Goal: Information Seeking & Learning: Learn about a topic

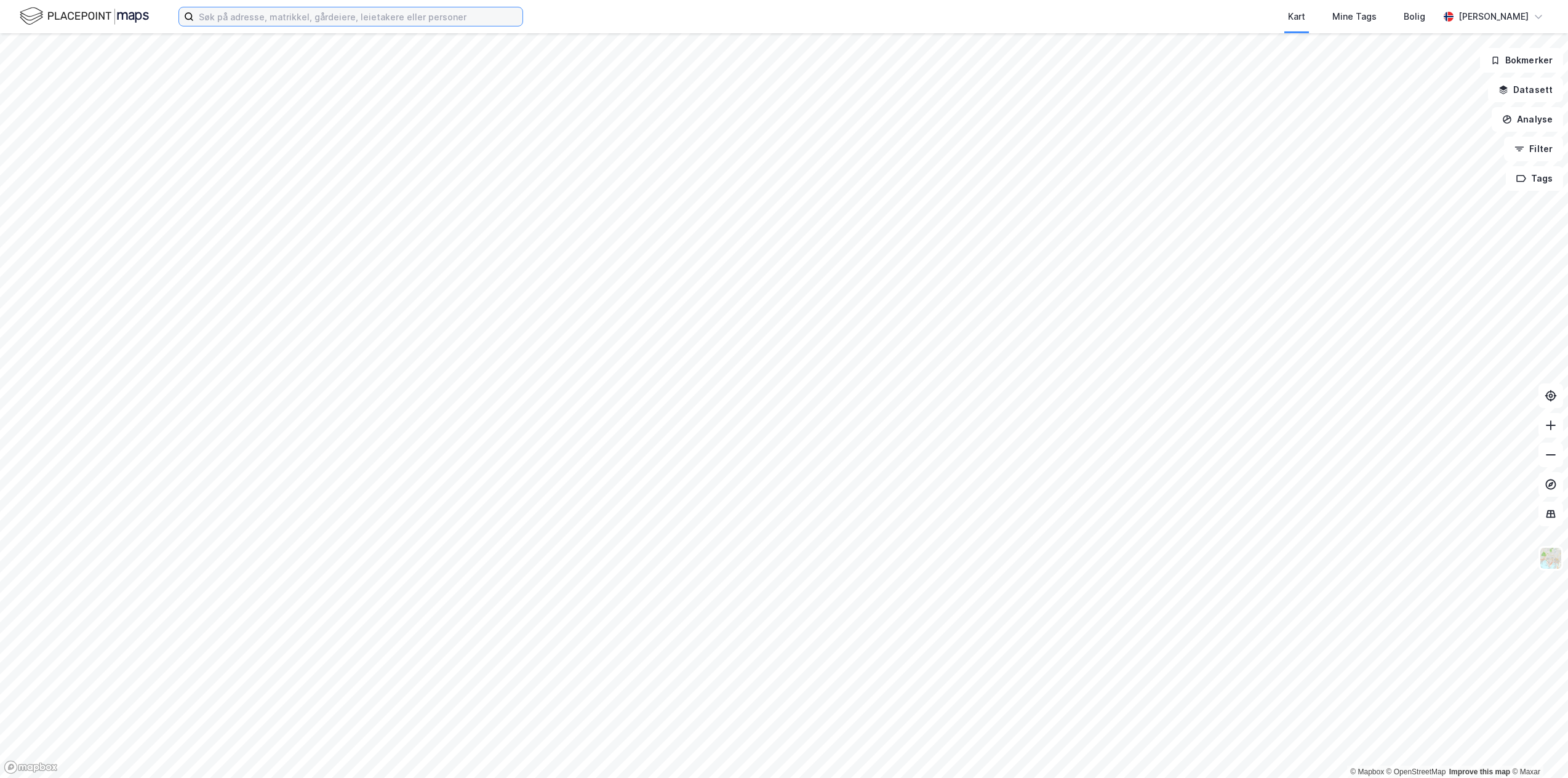
click at [320, 20] on input at bounding box center [358, 17] width 328 height 19
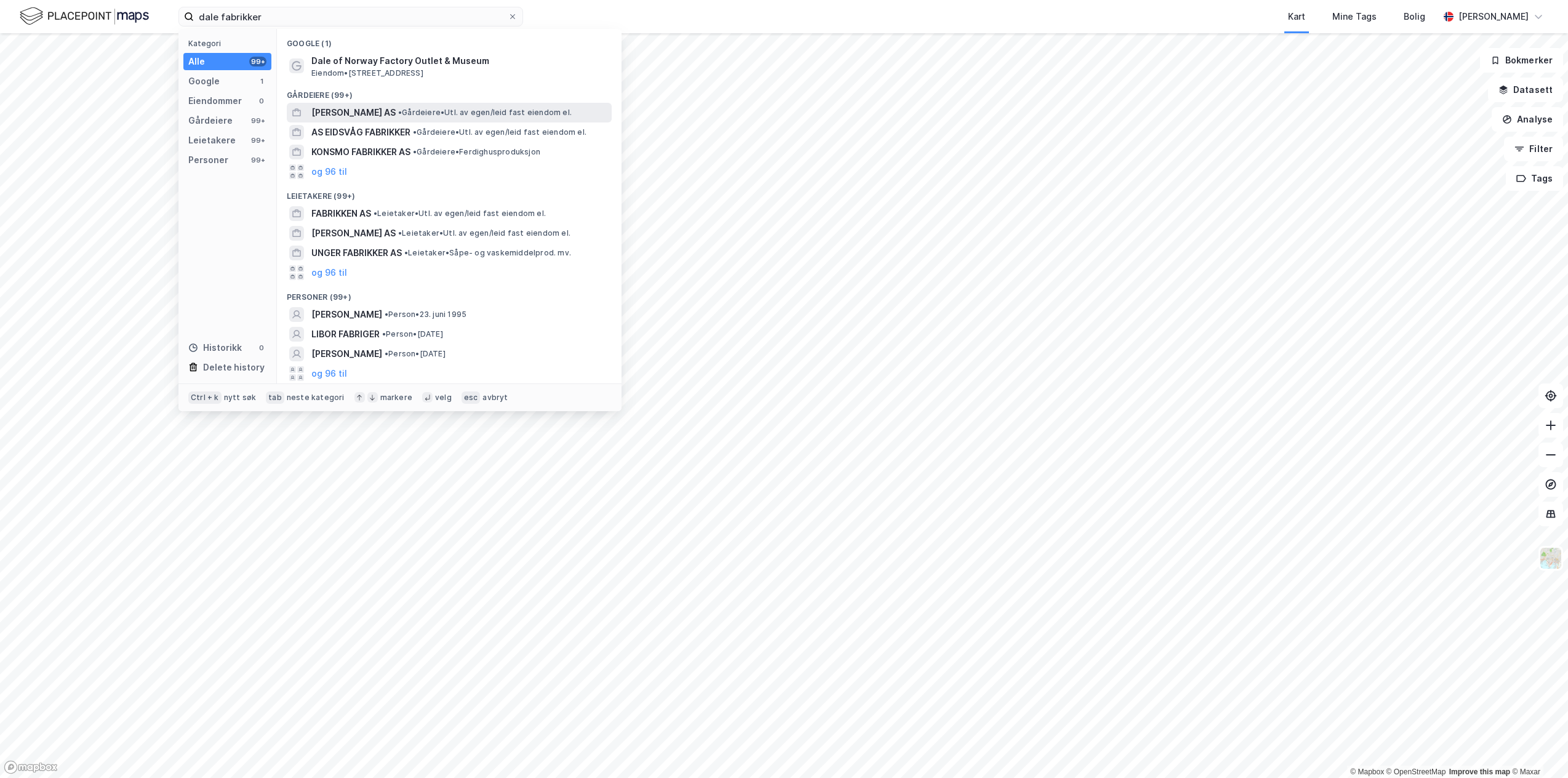
click at [349, 108] on span "[PERSON_NAME] AS" at bounding box center [353, 113] width 84 height 14
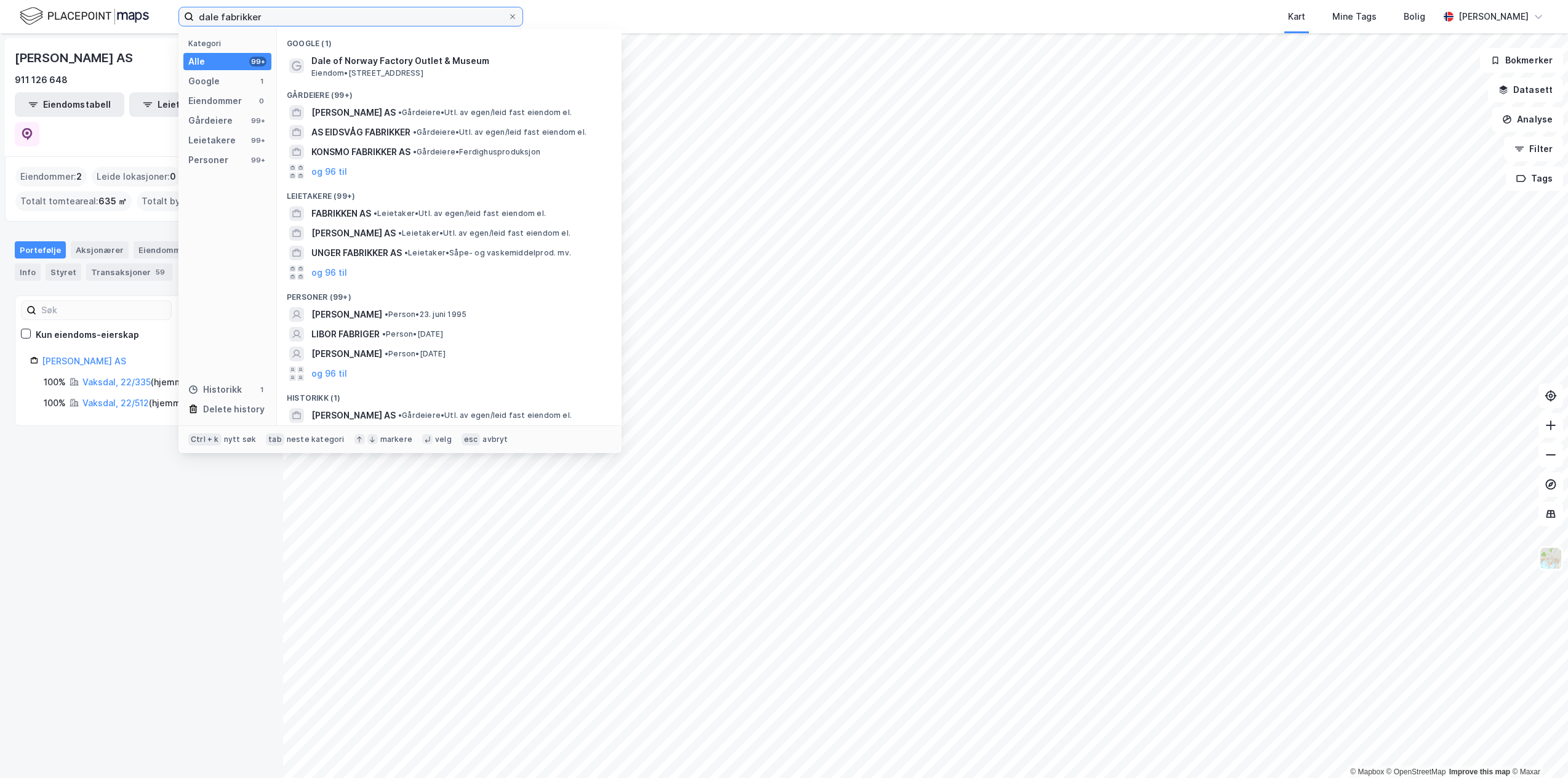
click at [286, 10] on input "dale fabrikker" at bounding box center [351, 17] width 314 height 19
click at [374, 115] on span "[PERSON_NAME] AS" at bounding box center [353, 113] width 84 height 14
click at [282, 14] on input "dale fabrikker" at bounding box center [351, 17] width 314 height 19
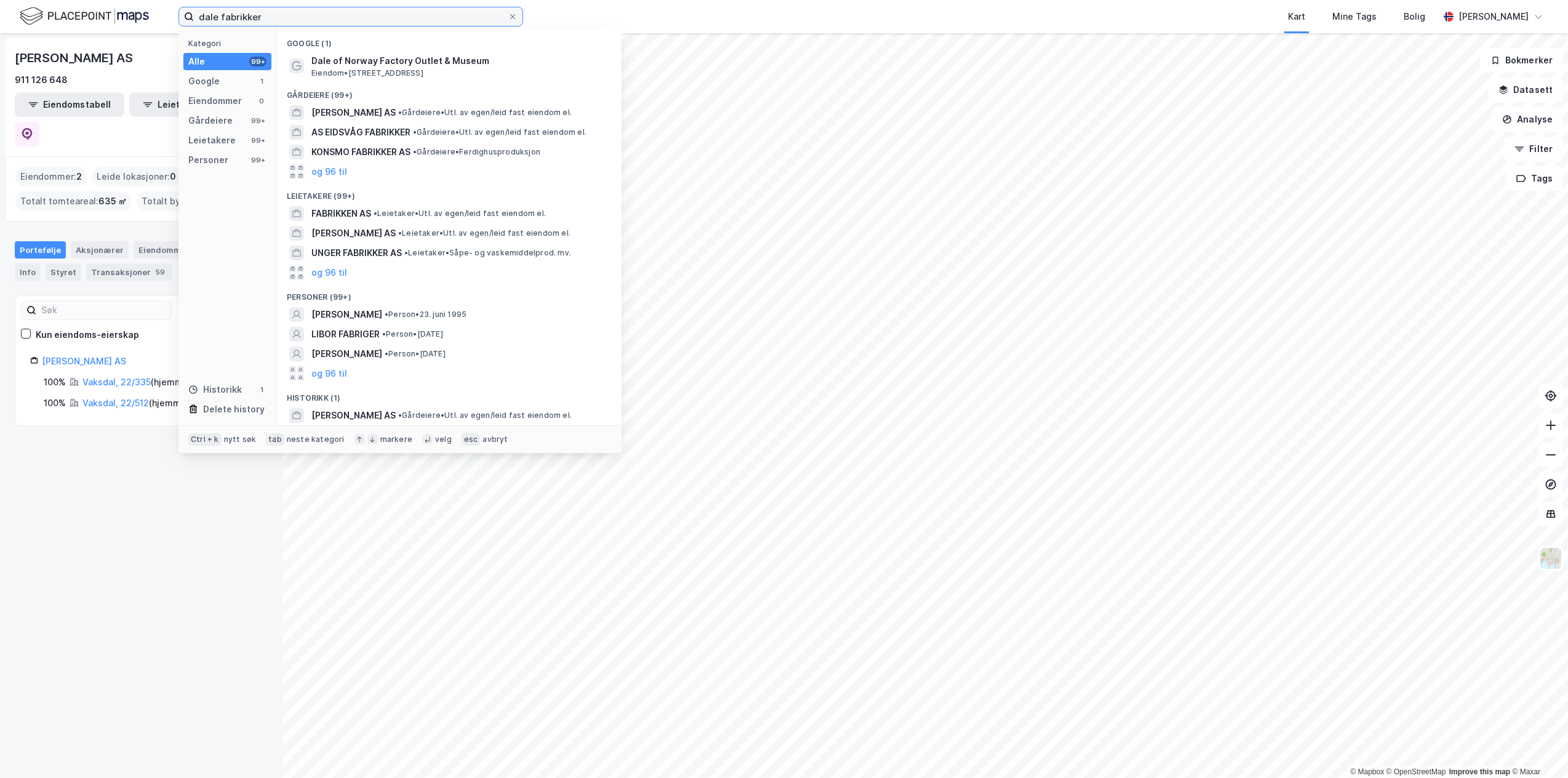
paste input "[PERSON_NAME]"
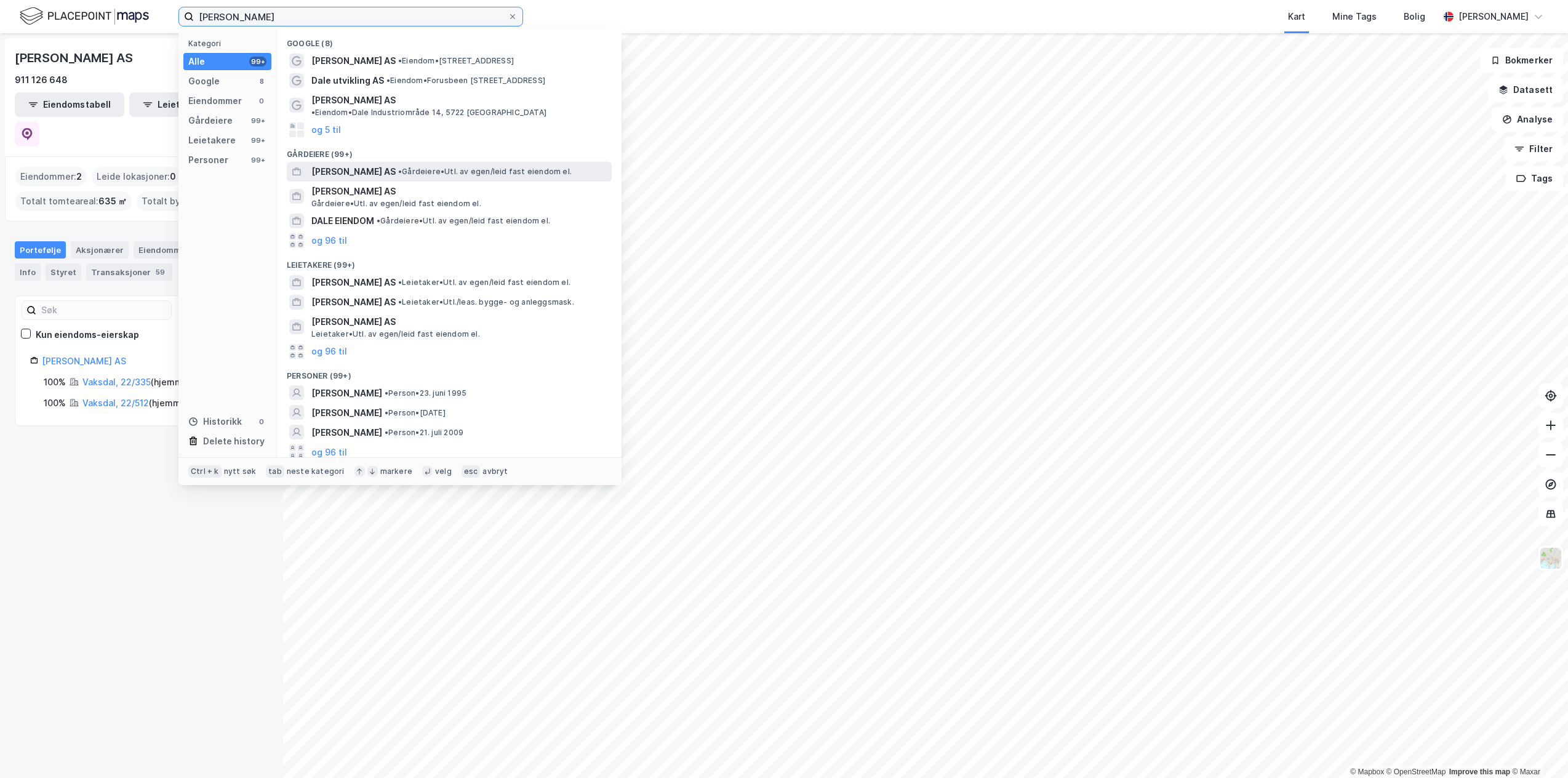
type input "[PERSON_NAME]"
click at [369, 167] on span "[PERSON_NAME] AS" at bounding box center [353, 172] width 84 height 14
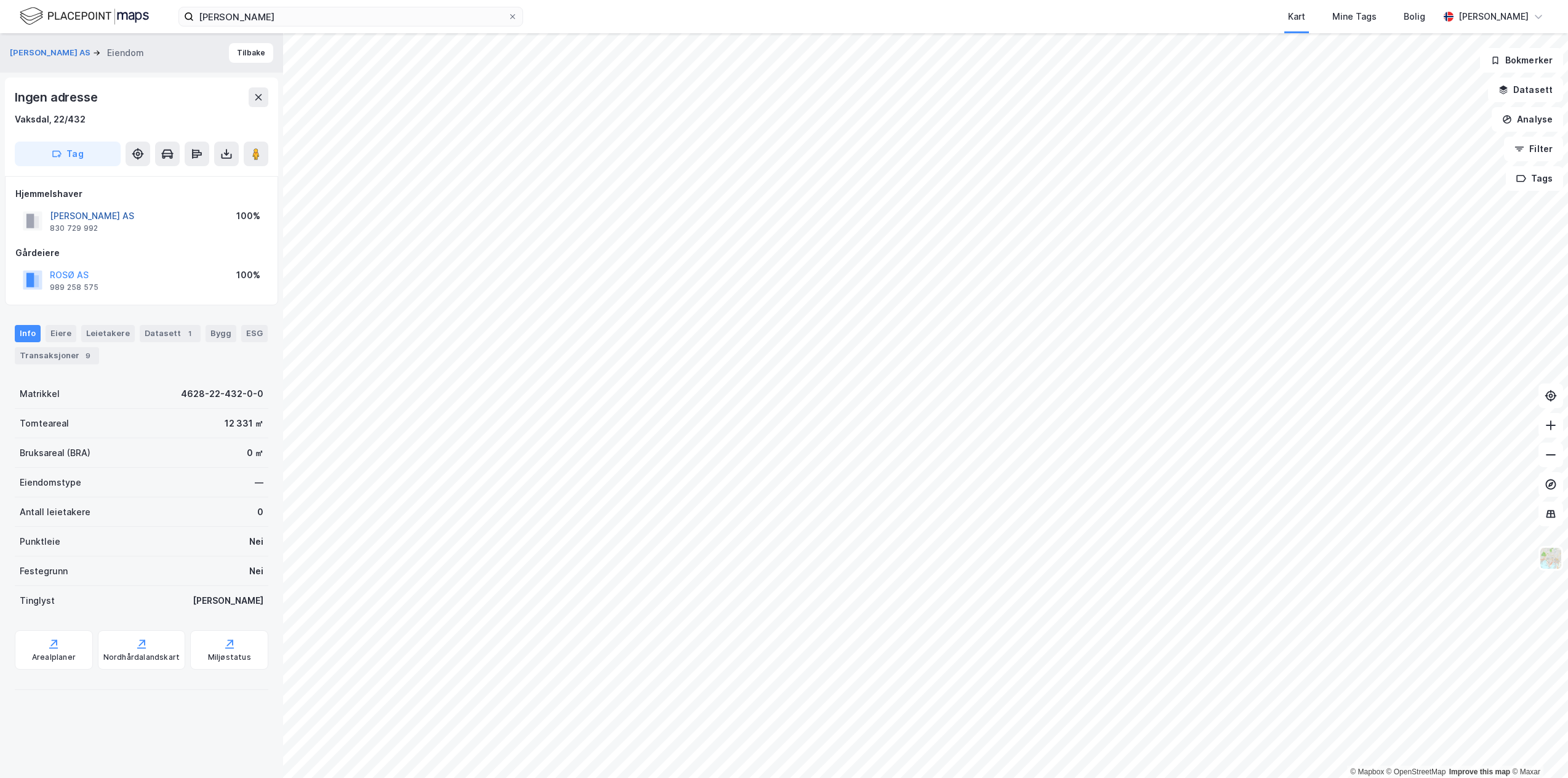
click at [0, 0] on button "[PERSON_NAME] AS" at bounding box center [0, 0] width 0 height 0
